Goal: Task Accomplishment & Management: Check status

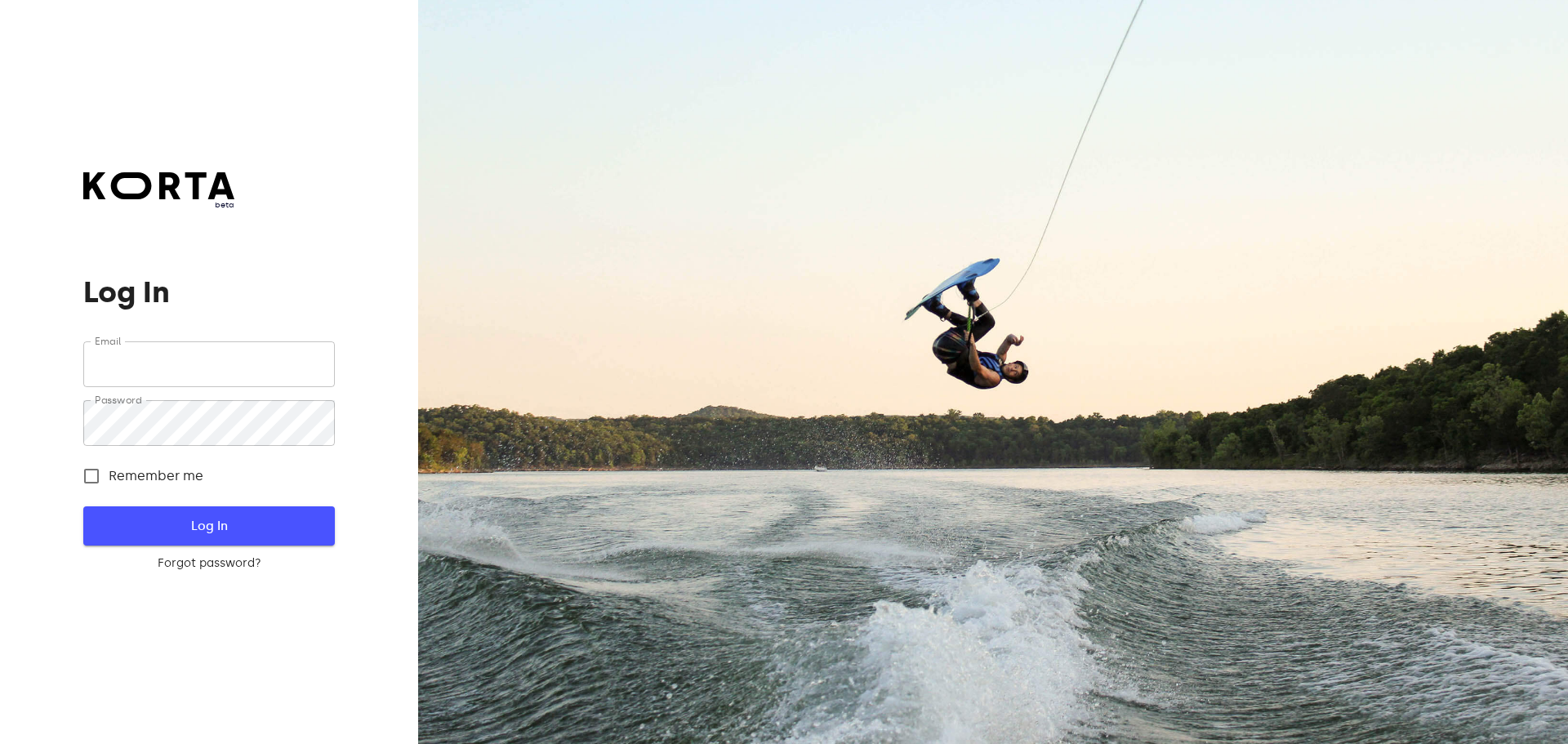
type input "[EMAIL_ADDRESS][DOMAIN_NAME]"
click at [292, 534] on span "Log In" at bounding box center [208, 527] width 199 height 22
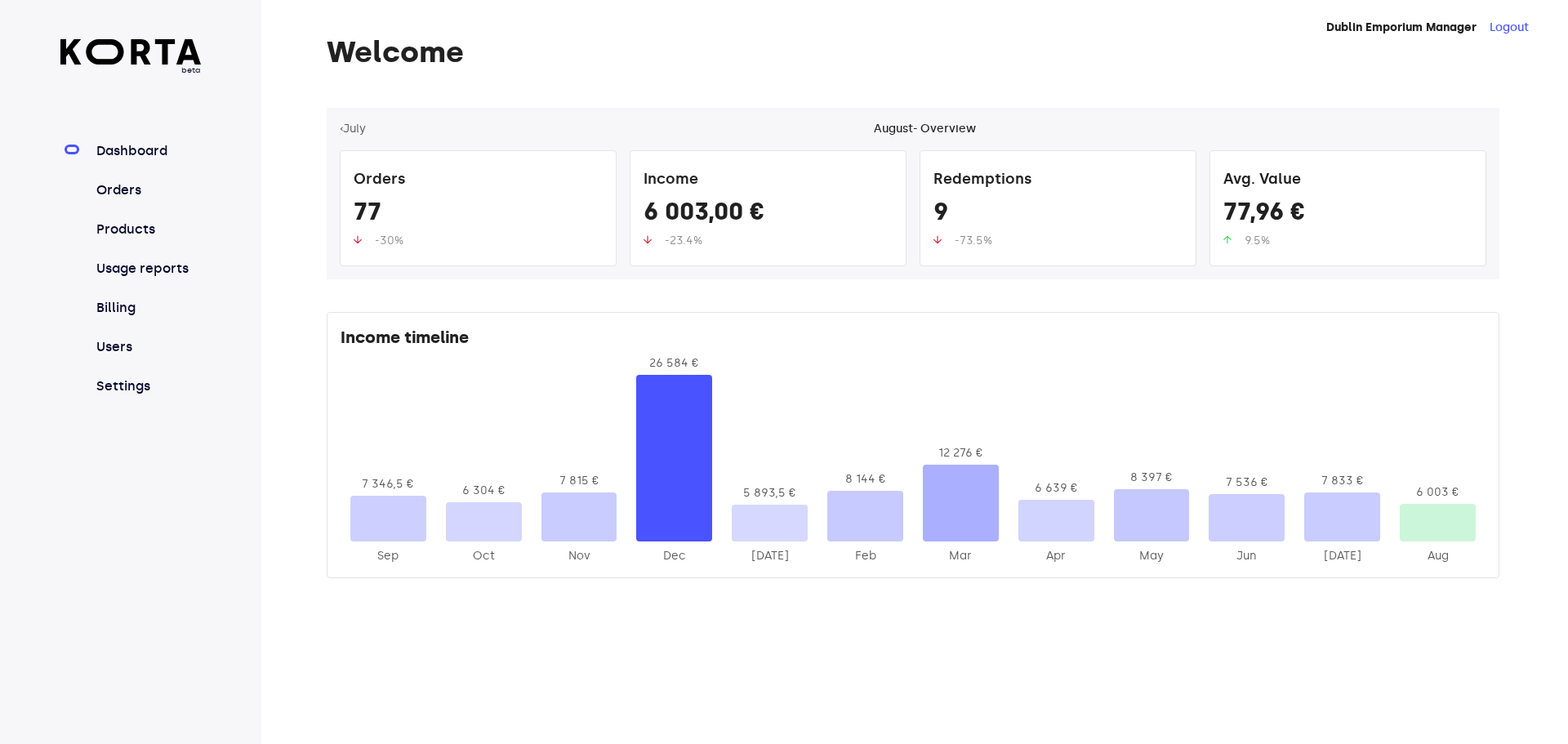
click at [129, 202] on nav "Dashboard Orders Products Usage reports Billing Users Settings" at bounding box center [130, 269] width 141 height 255
click at [125, 197] on link "Orders" at bounding box center [147, 190] width 109 height 20
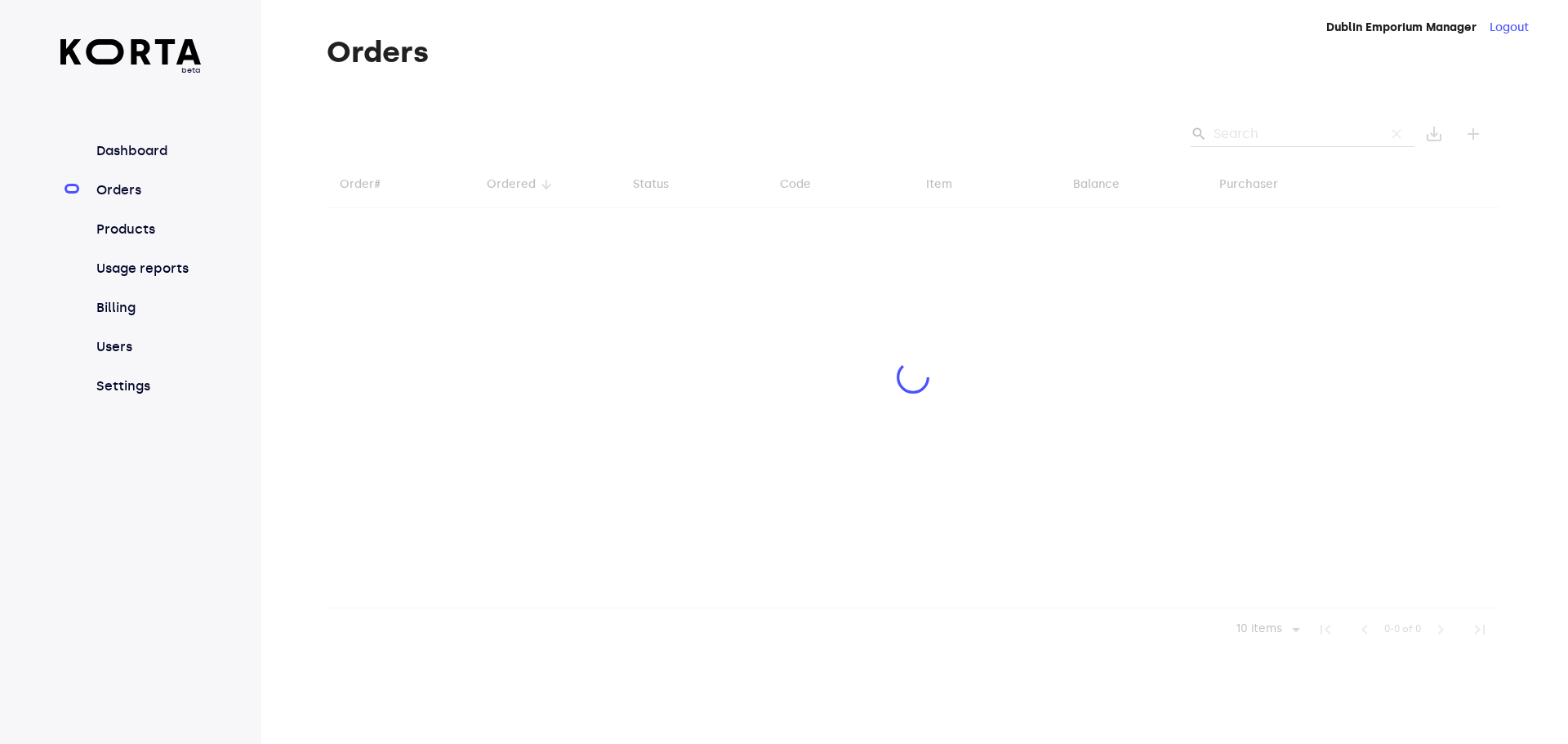
click at [1246, 130] on div at bounding box center [913, 379] width 1173 height 543
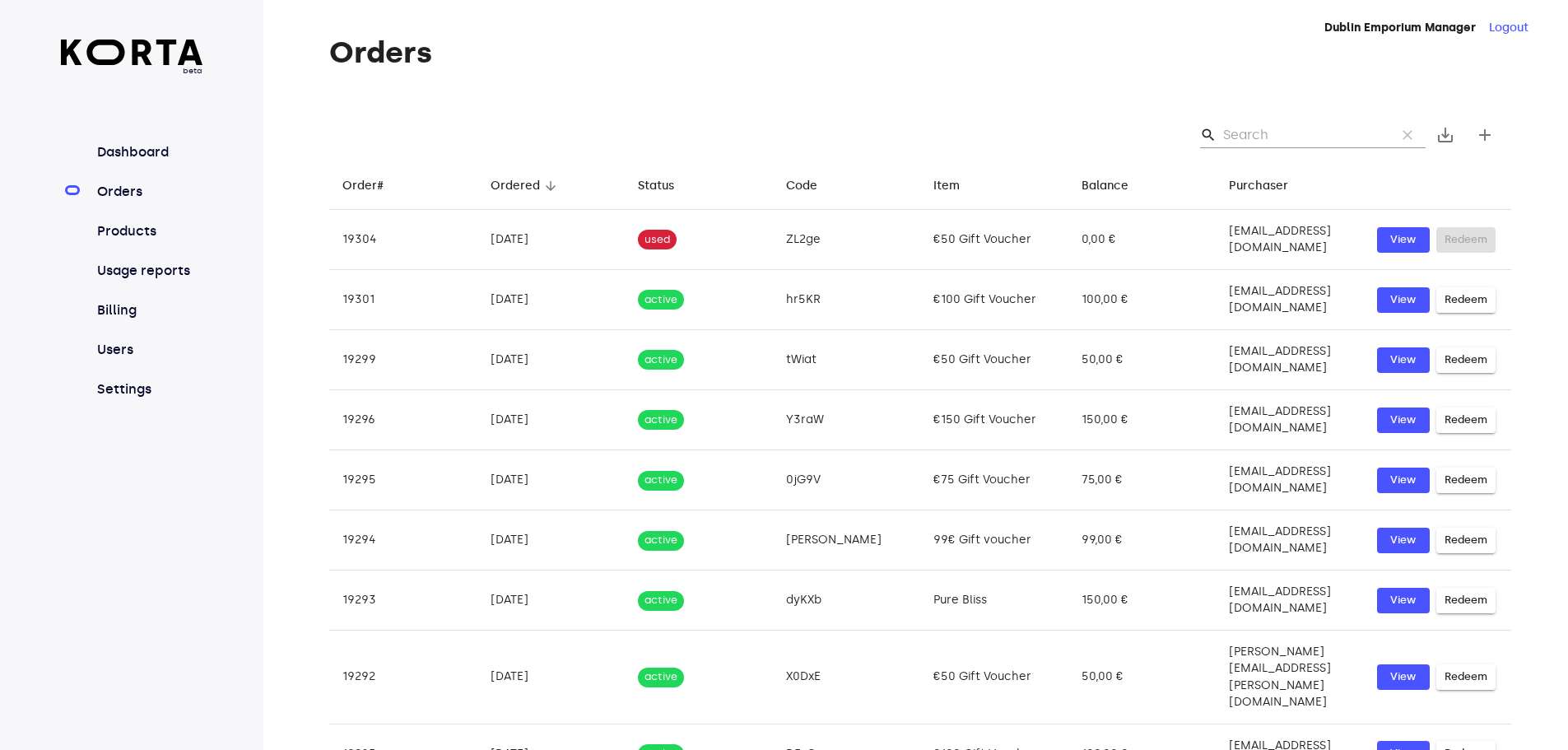
click at [1279, 137] on input "Search" at bounding box center [1303, 135] width 159 height 26
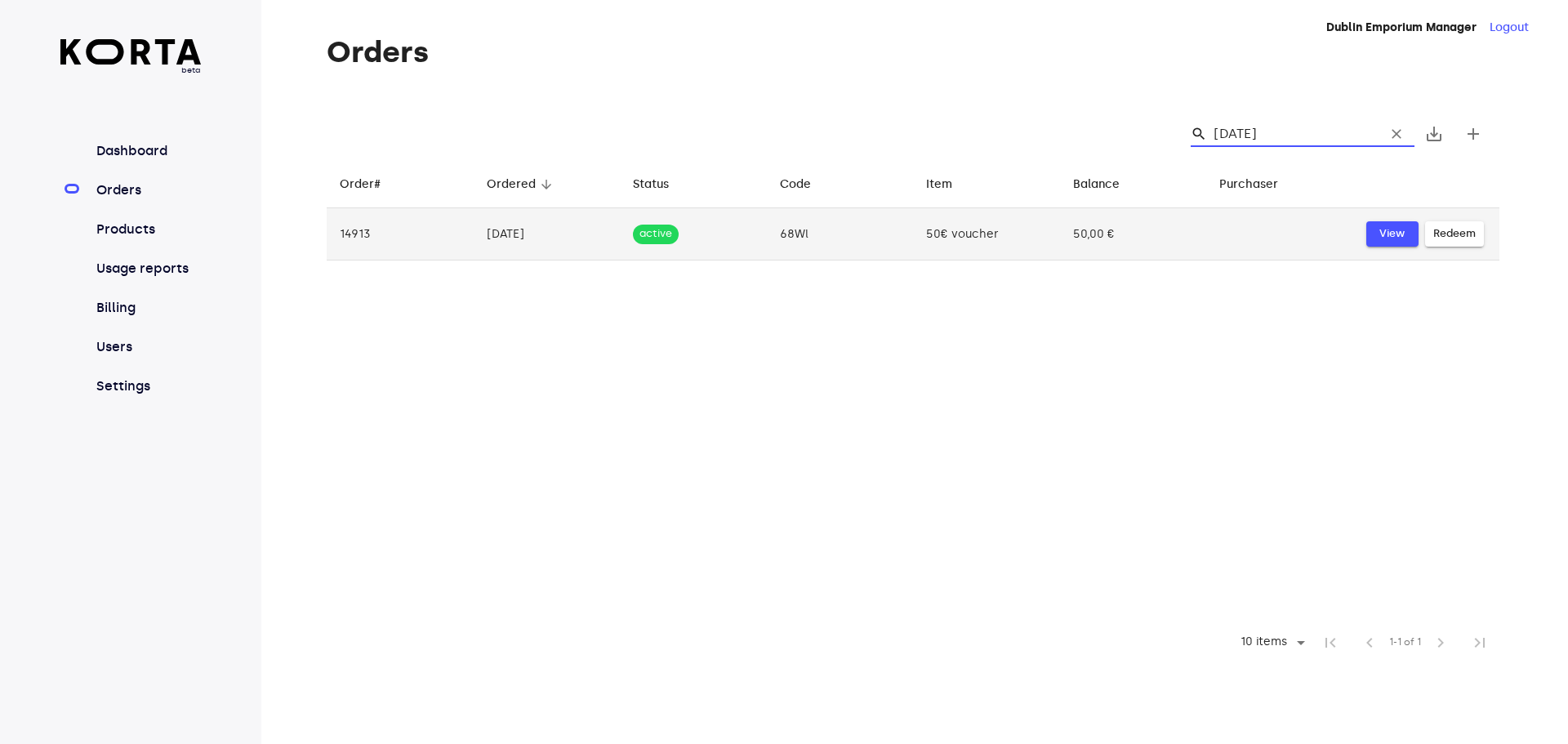
type input "[DATE]"
click at [1375, 235] on span "View" at bounding box center [1393, 234] width 36 height 19
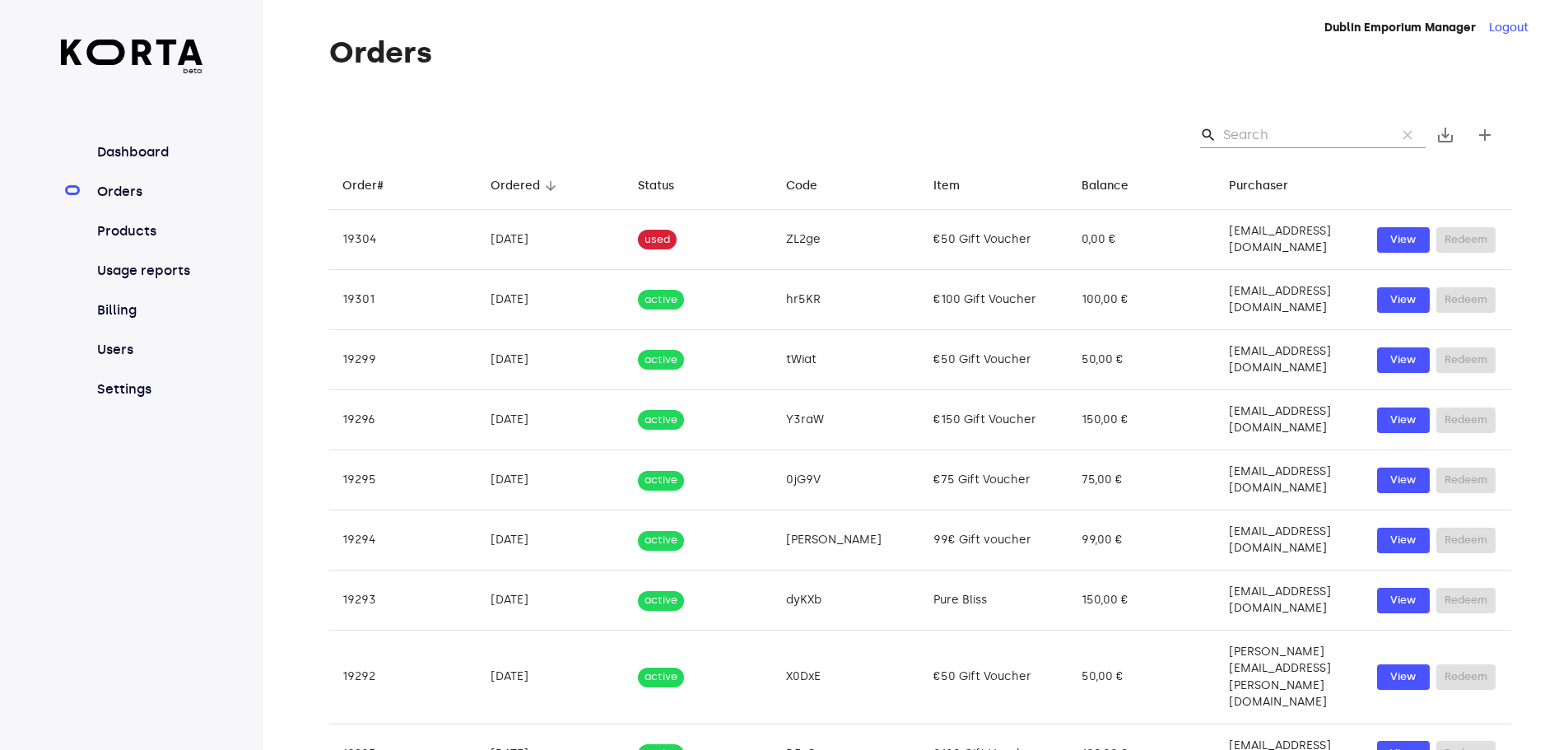
click at [1270, 139] on input "Search" at bounding box center [1303, 135] width 159 height 26
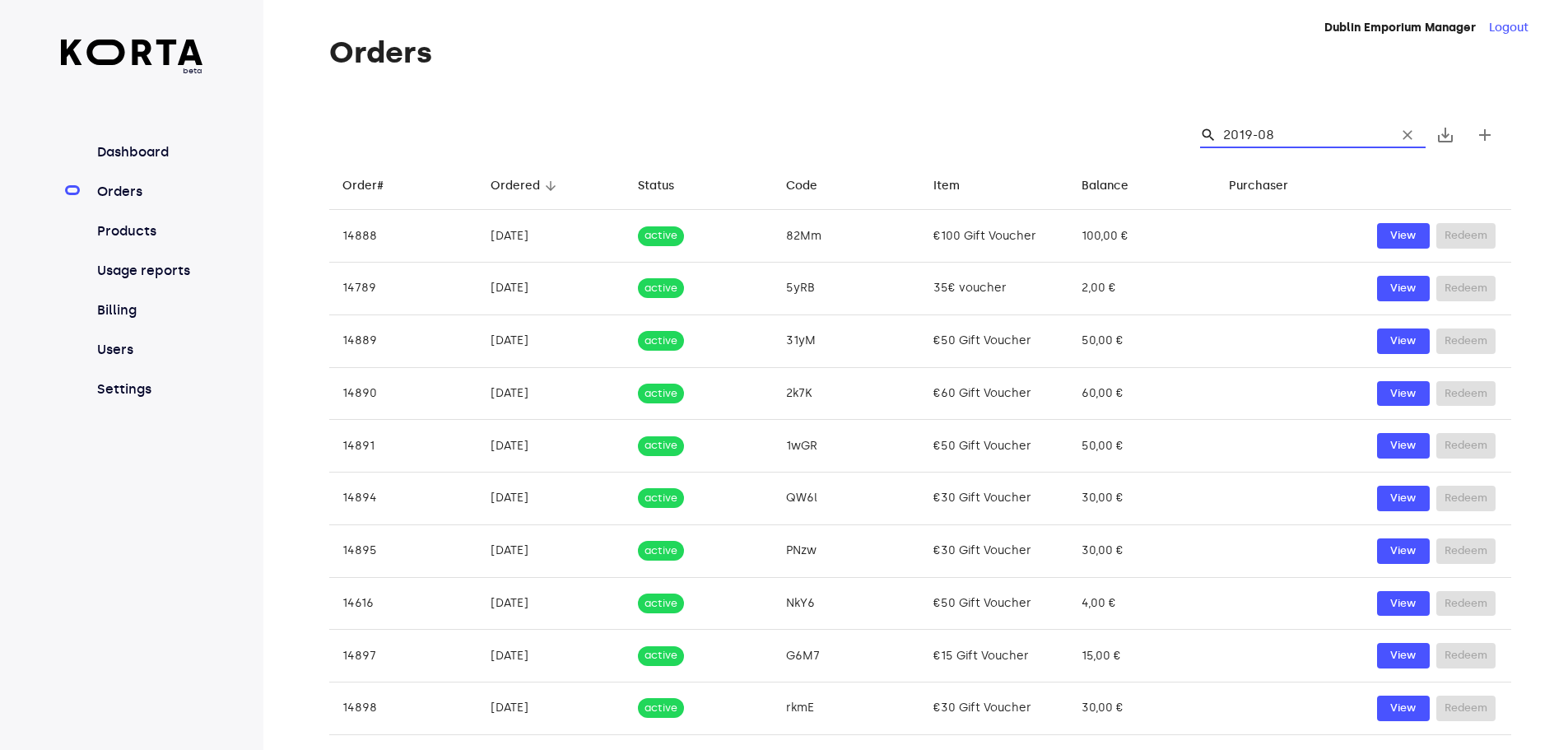
type input "2019-08-"
click at [1308, 135] on input "2019-08-" at bounding box center [1303, 135] width 159 height 26
type input "[DATE]"
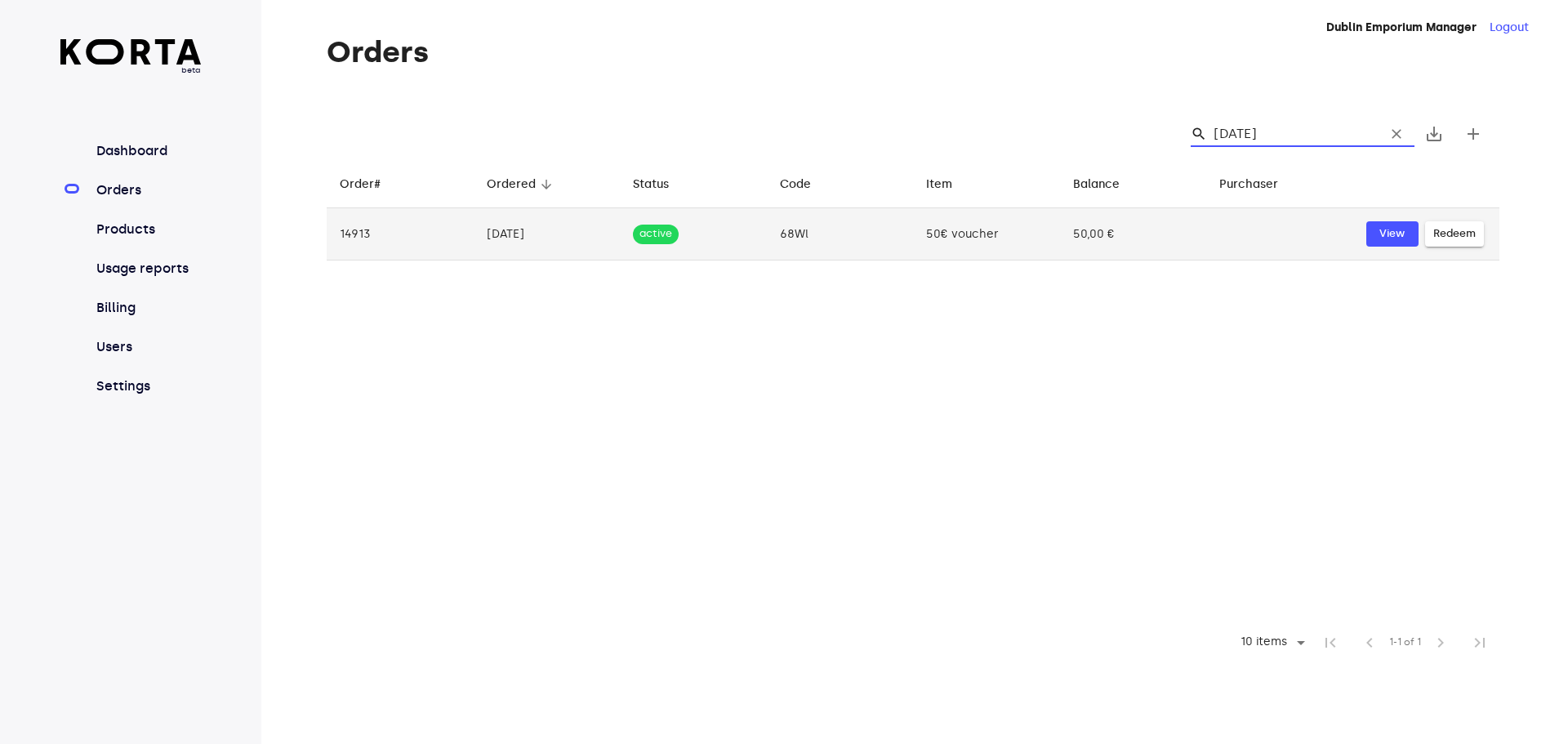
click at [991, 244] on td "50€ voucher" at bounding box center [987, 235] width 147 height 52
